Goal: Browse casually

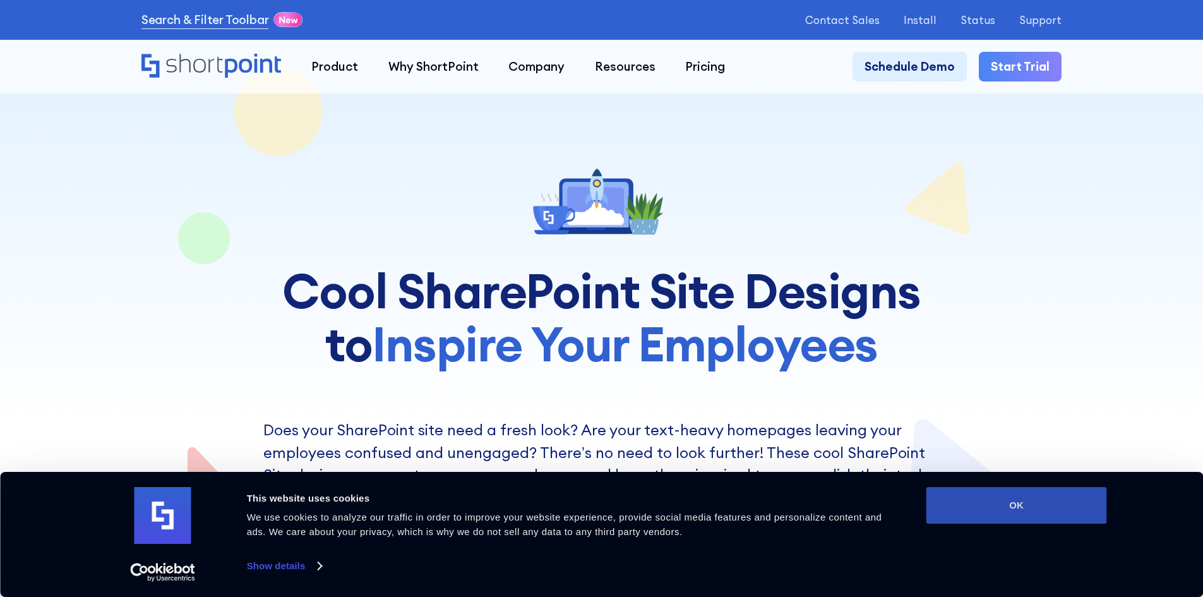
click at [1022, 503] on button "OK" at bounding box center [1016, 505] width 181 height 37
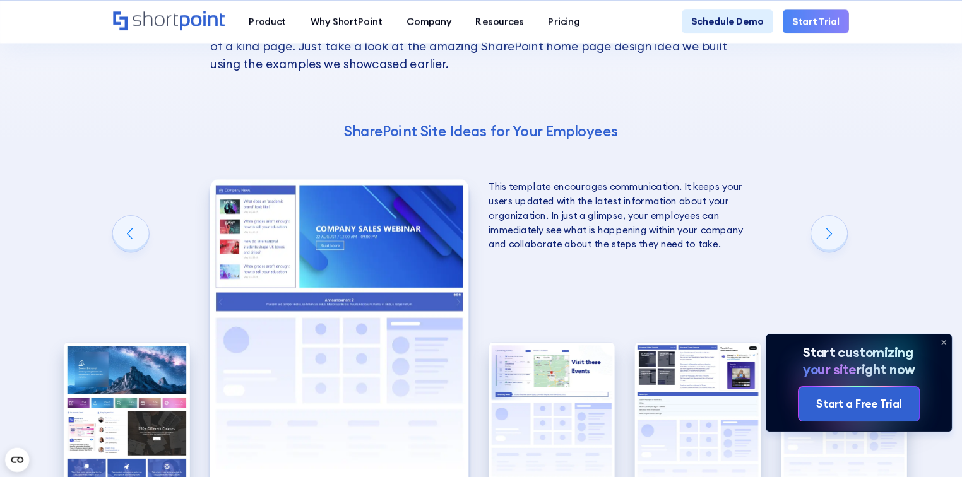
scroll to position [2589, 0]
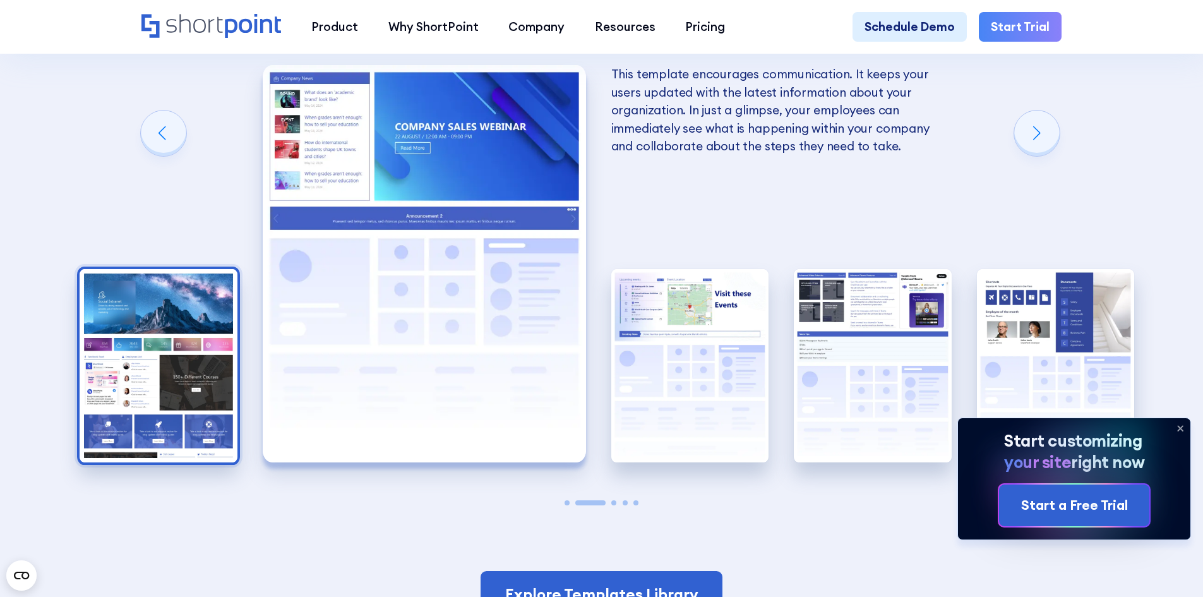
click at [157, 375] on img "1 / 5" at bounding box center [159, 366] width 158 height 194
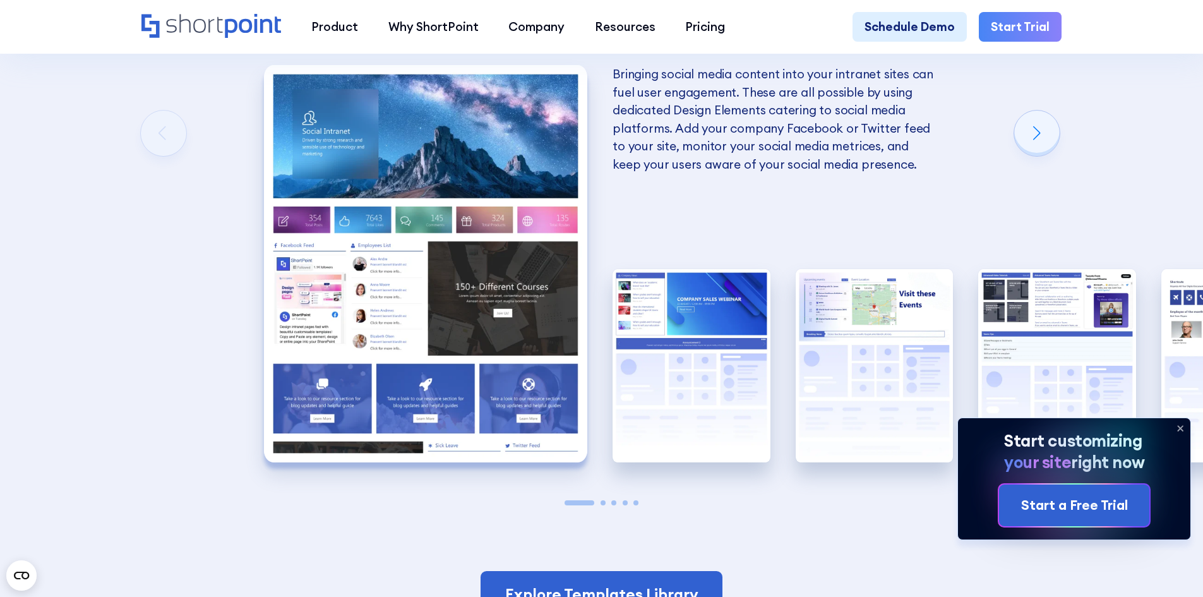
click at [319, 246] on img "1 / 5" at bounding box center [425, 263] width 323 height 397
click at [1180, 428] on icon at bounding box center [1180, 428] width 5 height 5
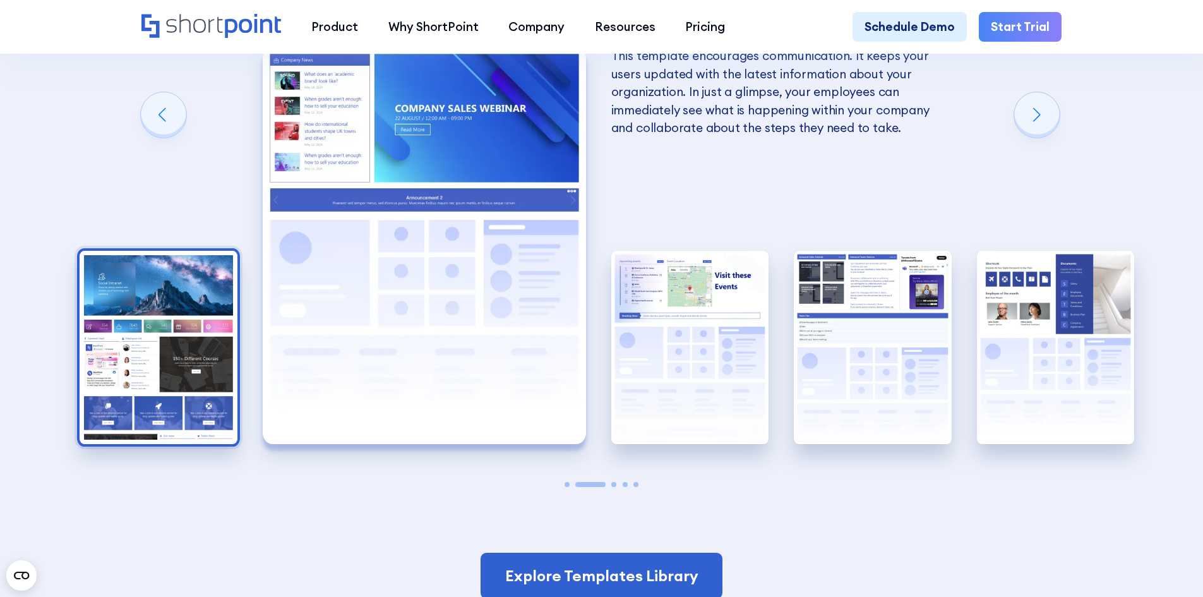
scroll to position [2627, 0]
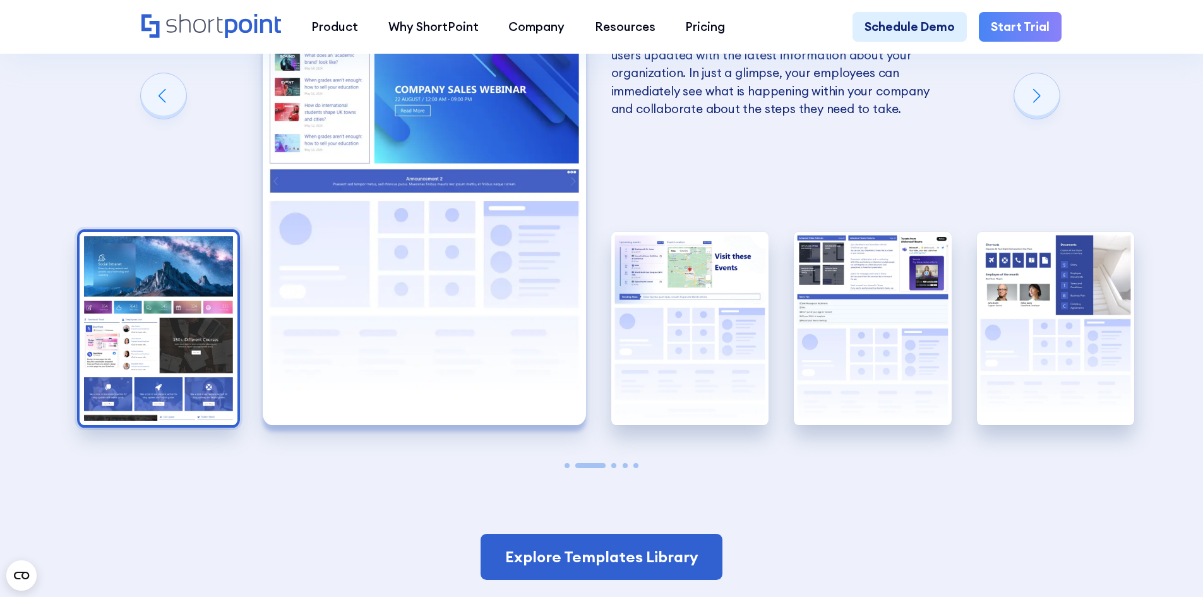
click at [191, 404] on img "1 / 5" at bounding box center [159, 329] width 158 height 194
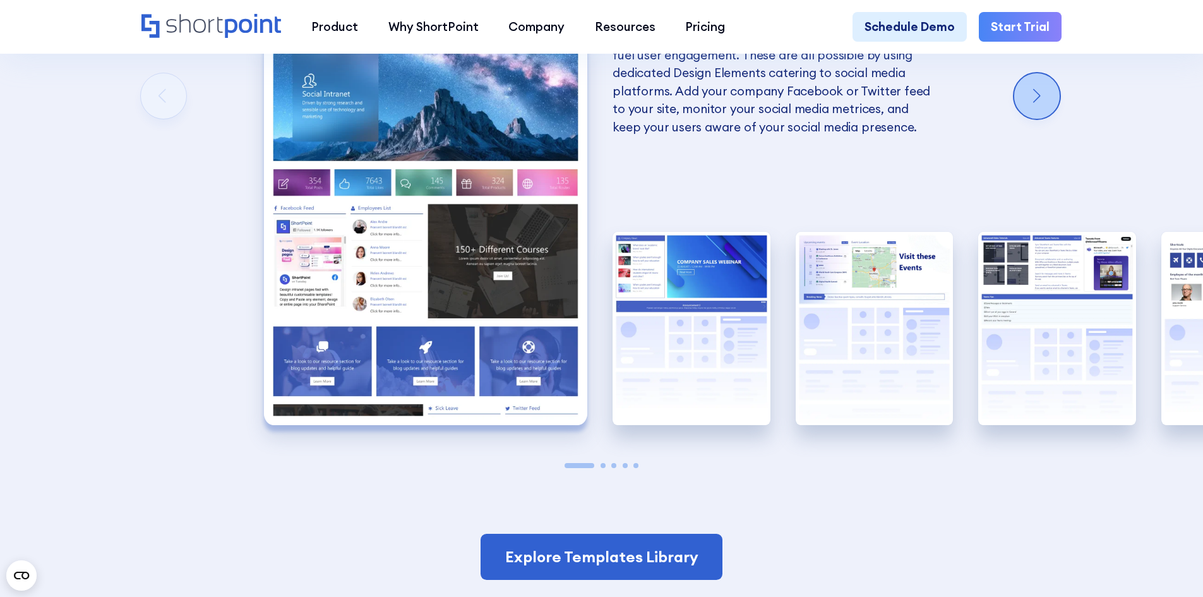
click at [1028, 118] on div "Next slide" at bounding box center [1036, 95] width 45 height 45
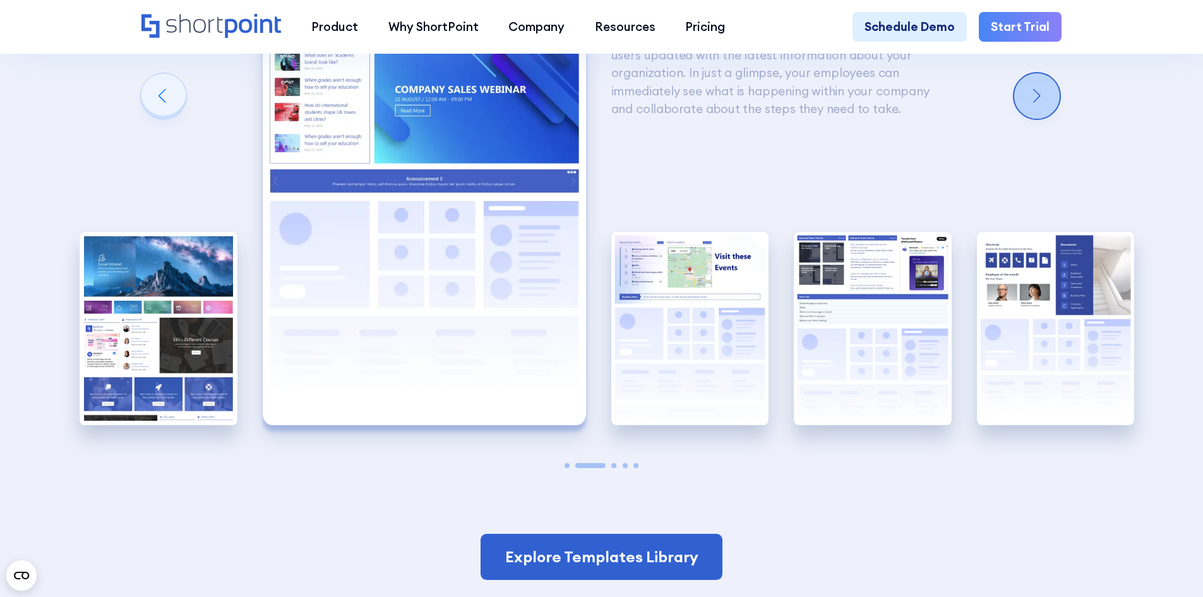
click at [1028, 118] on div "Next slide" at bounding box center [1036, 95] width 45 height 45
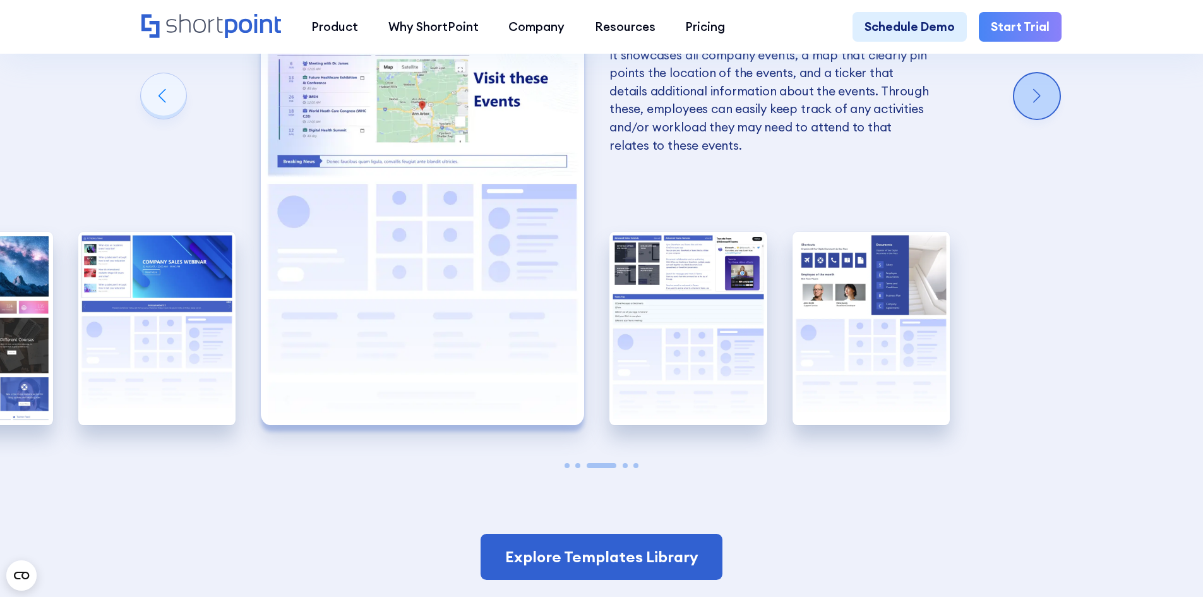
click at [1028, 118] on div "Next slide" at bounding box center [1036, 95] width 45 height 45
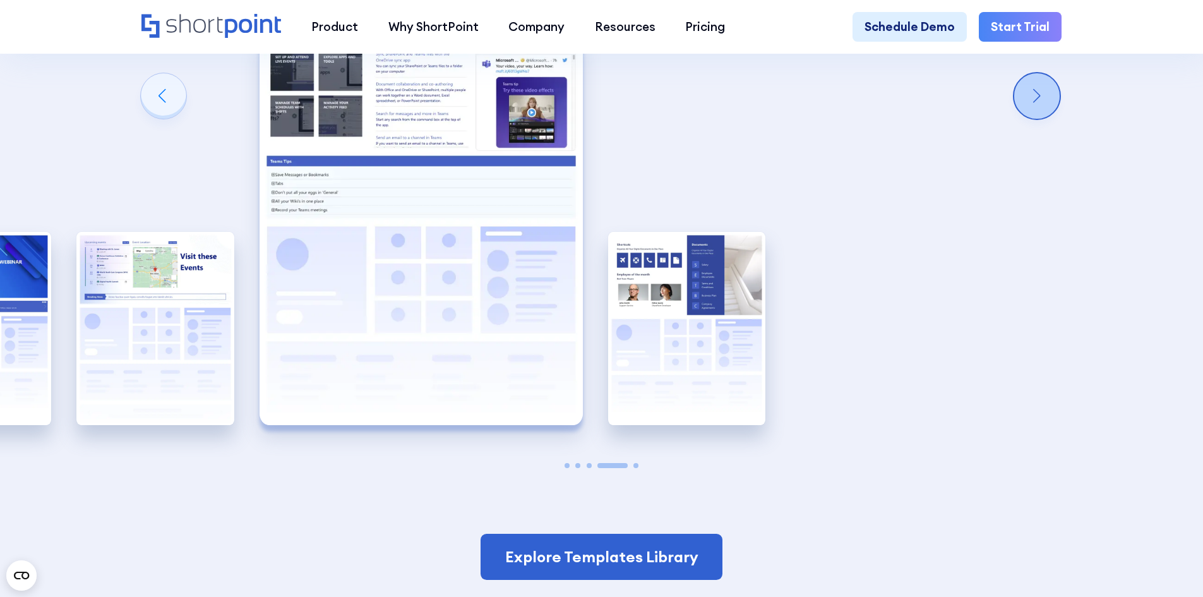
click at [1028, 118] on div "Next slide" at bounding box center [1036, 95] width 45 height 45
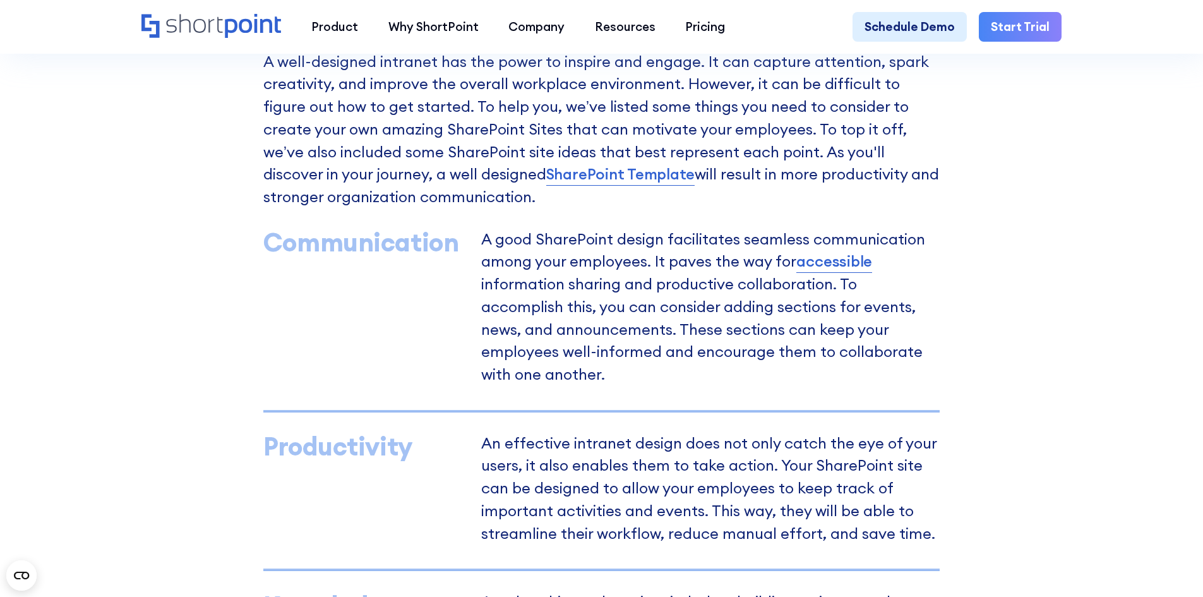
scroll to position [795, 0]
